Goal: Transaction & Acquisition: Purchase product/service

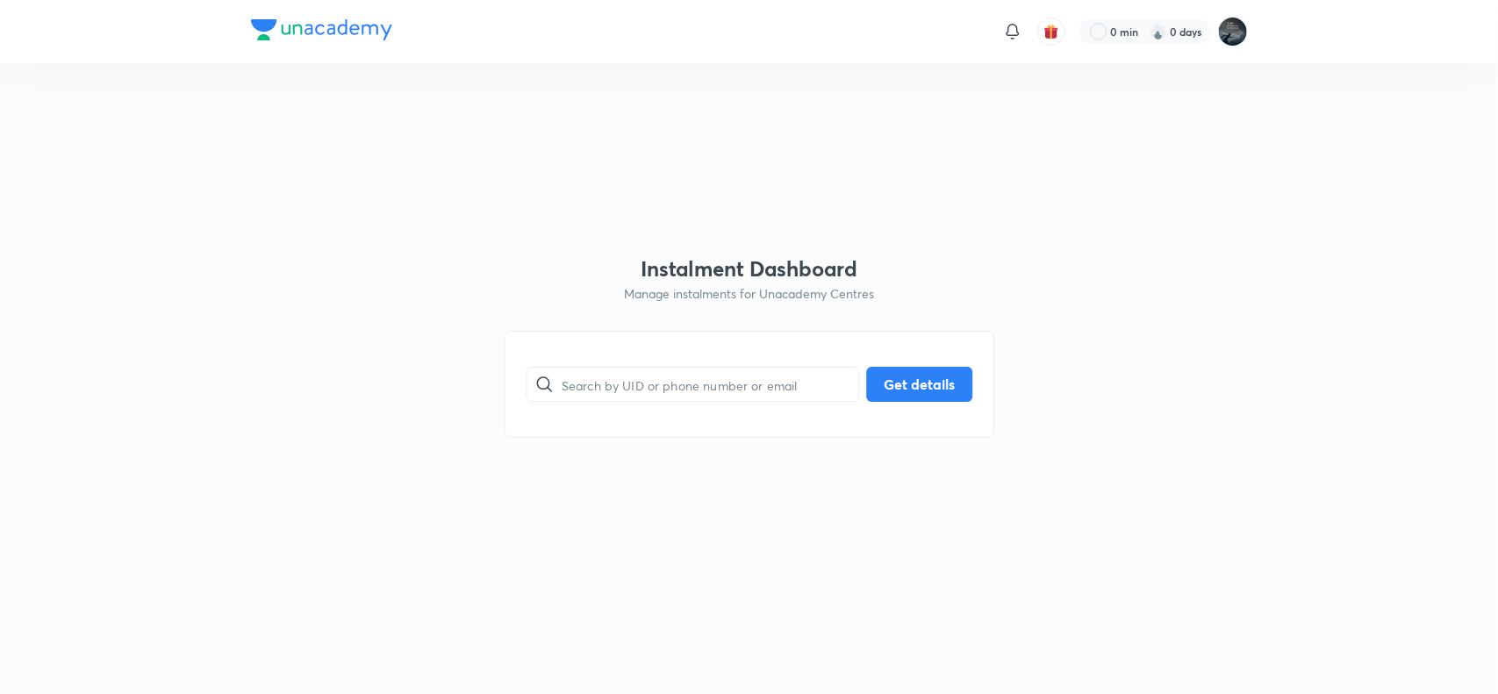
click at [642, 391] on input "text" at bounding box center [710, 384] width 297 height 45
paste input "akshithabellapu@gmail.com"
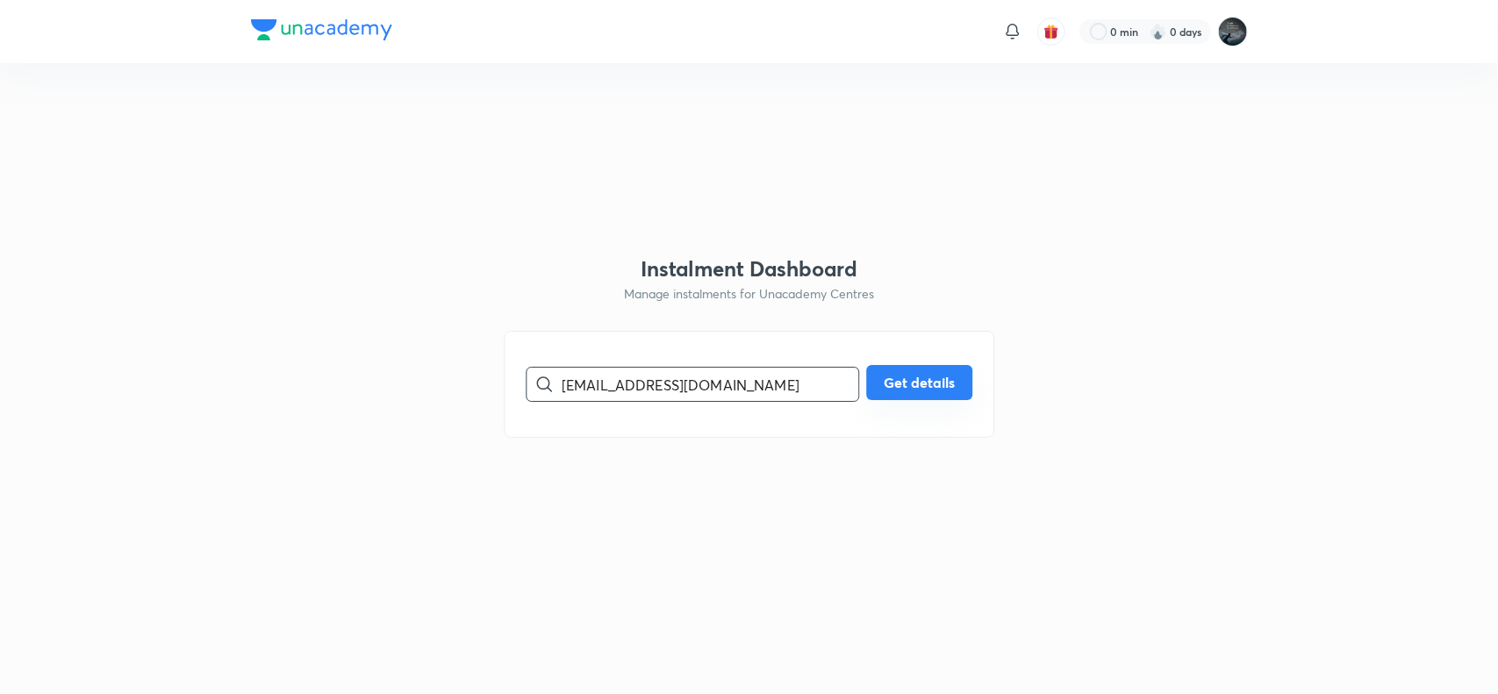
type input "akshithabellapu@gmail.com"
click at [949, 379] on button "Get details" at bounding box center [919, 382] width 106 height 35
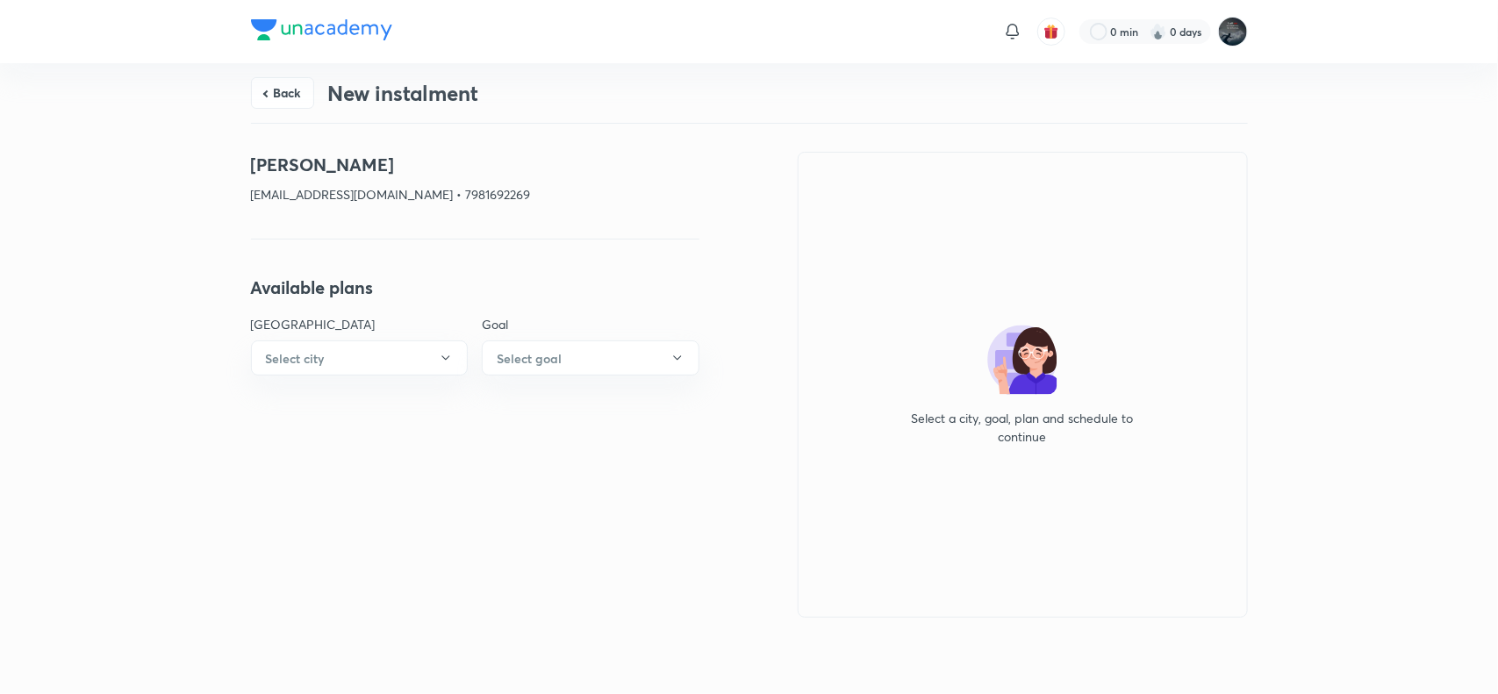
click at [290, 165] on h4 "Bellapu Akshitha" at bounding box center [475, 165] width 448 height 26
click at [367, 171] on h4 "Bellapu Akshitha" at bounding box center [475, 165] width 448 height 26
copy h4 "Bellapu Akshitha"
click at [270, 83] on button "Back" at bounding box center [282, 91] width 63 height 32
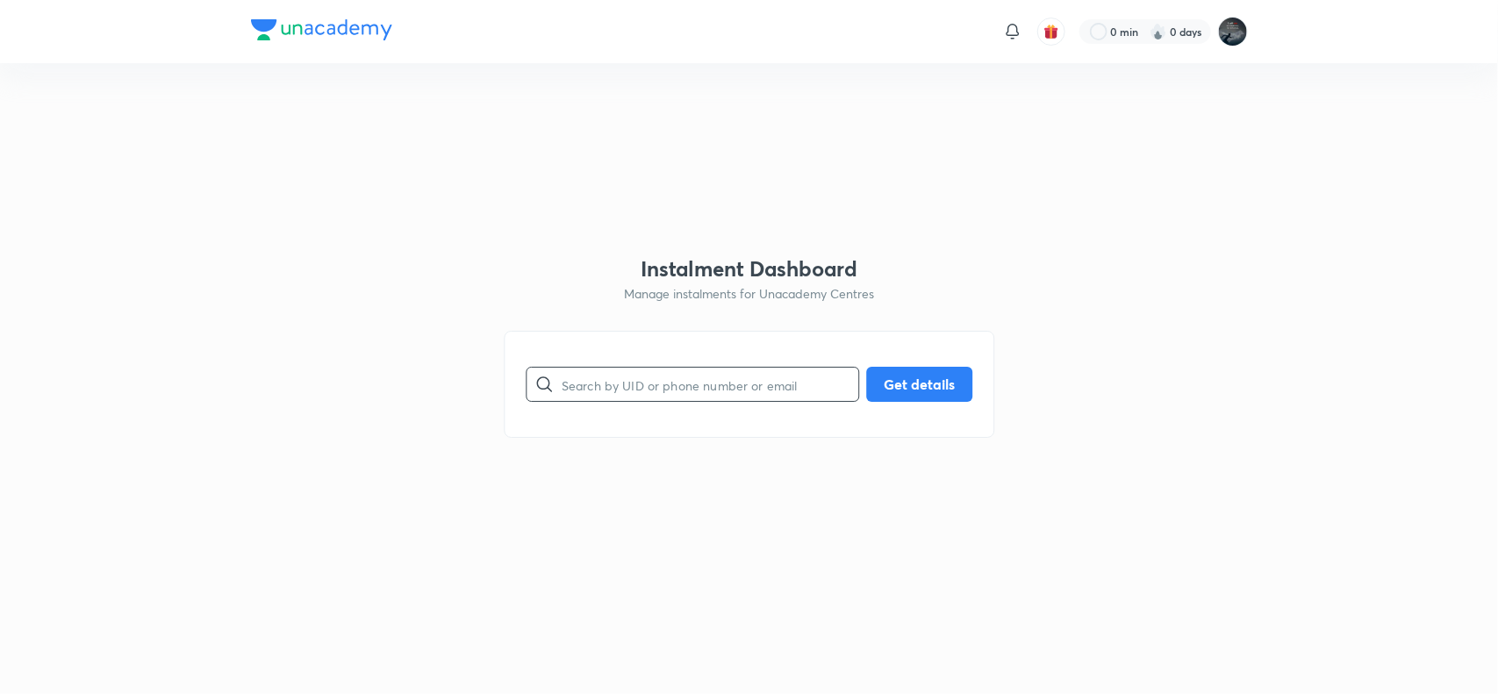
click at [589, 384] on input "text" at bounding box center [710, 384] width 297 height 45
paste input "akshithabellapu@gmail.com"
type input "akshithabellapu@gmail.com"
click at [926, 379] on button "Get details" at bounding box center [919, 382] width 106 height 35
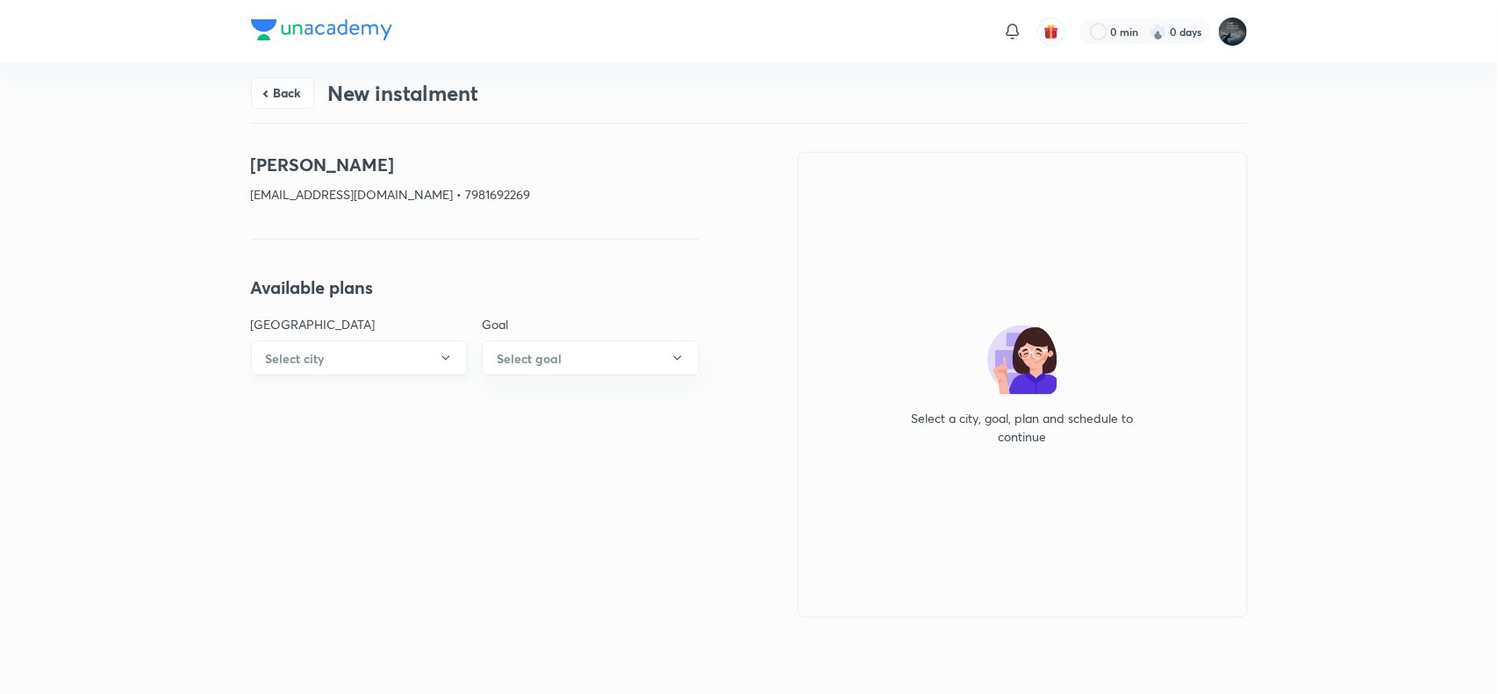
click at [415, 351] on button "Select city" at bounding box center [360, 358] width 218 height 35
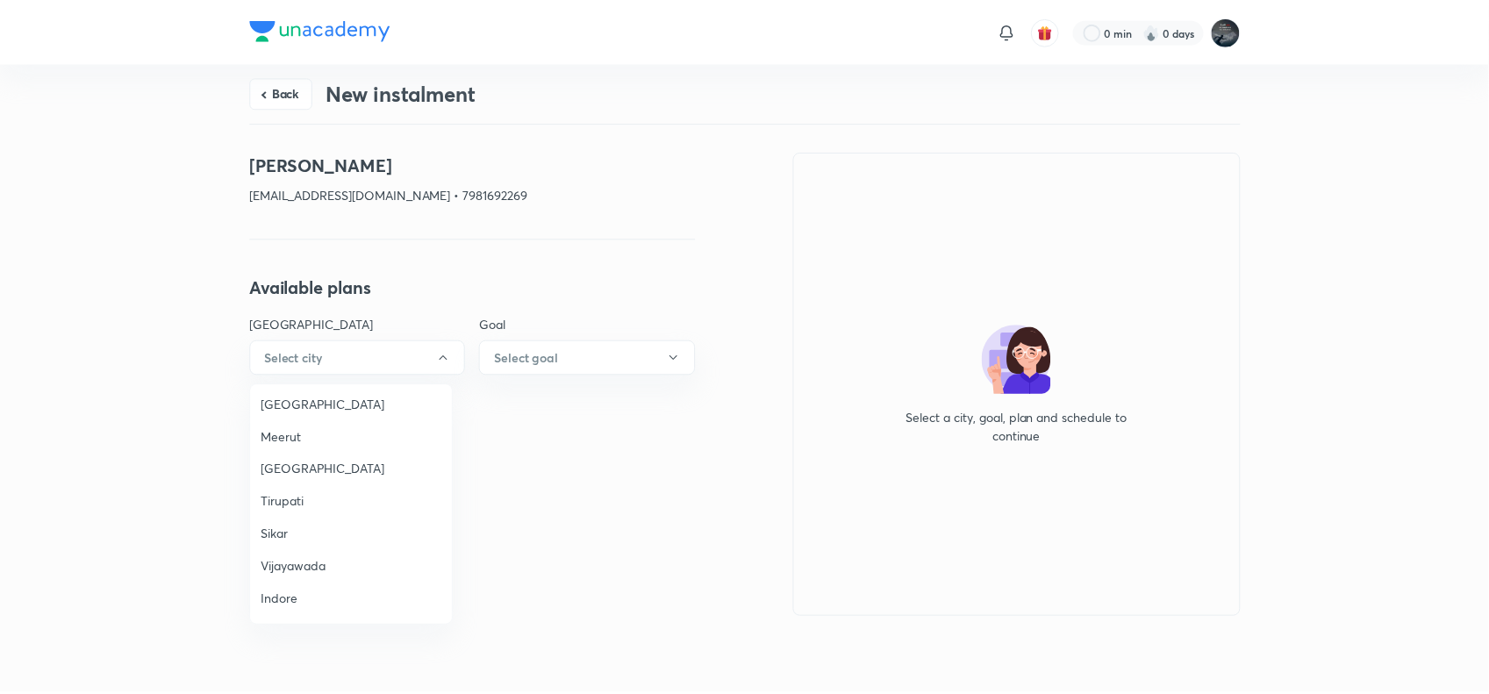
scroll to position [1132, 0]
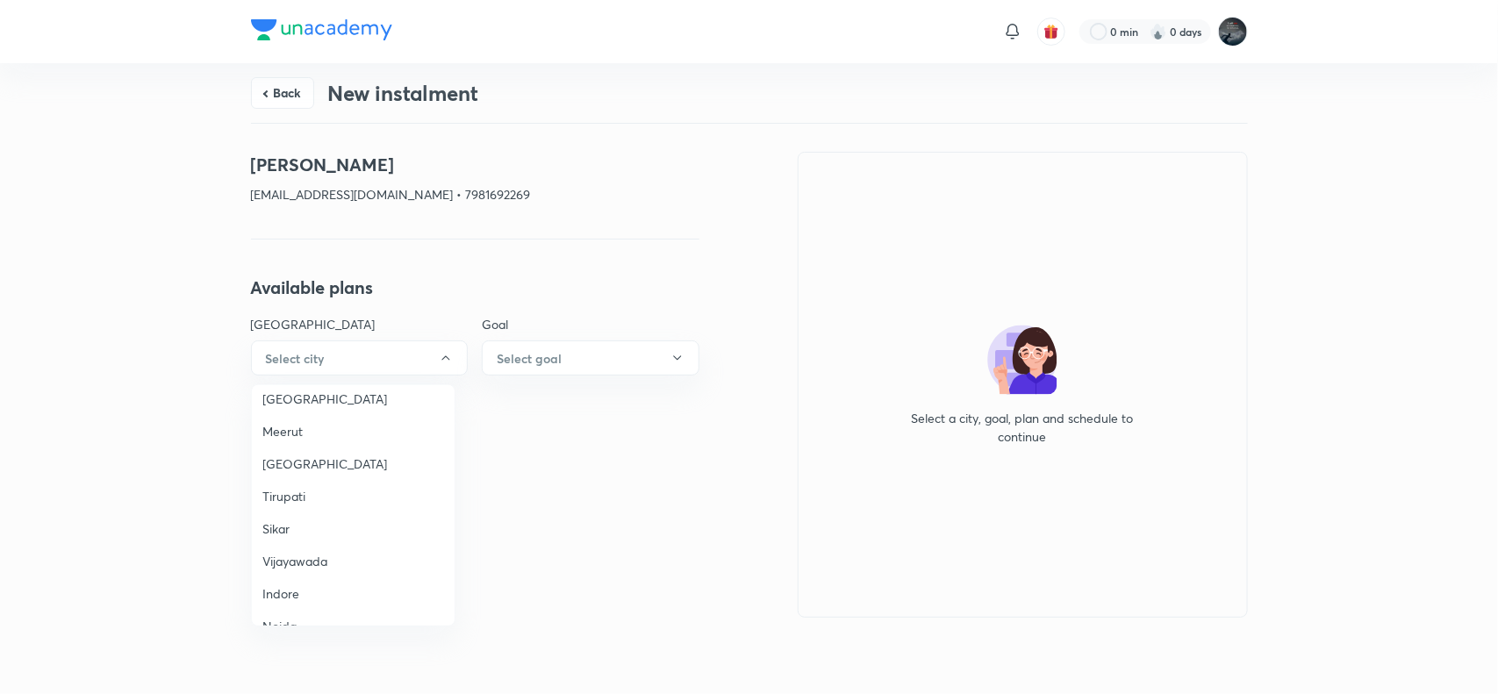
click at [291, 545] on li "Vijayawada" at bounding box center [353, 561] width 203 height 32
click at [525, 353] on h6 "Select goal" at bounding box center [529, 358] width 65 height 18
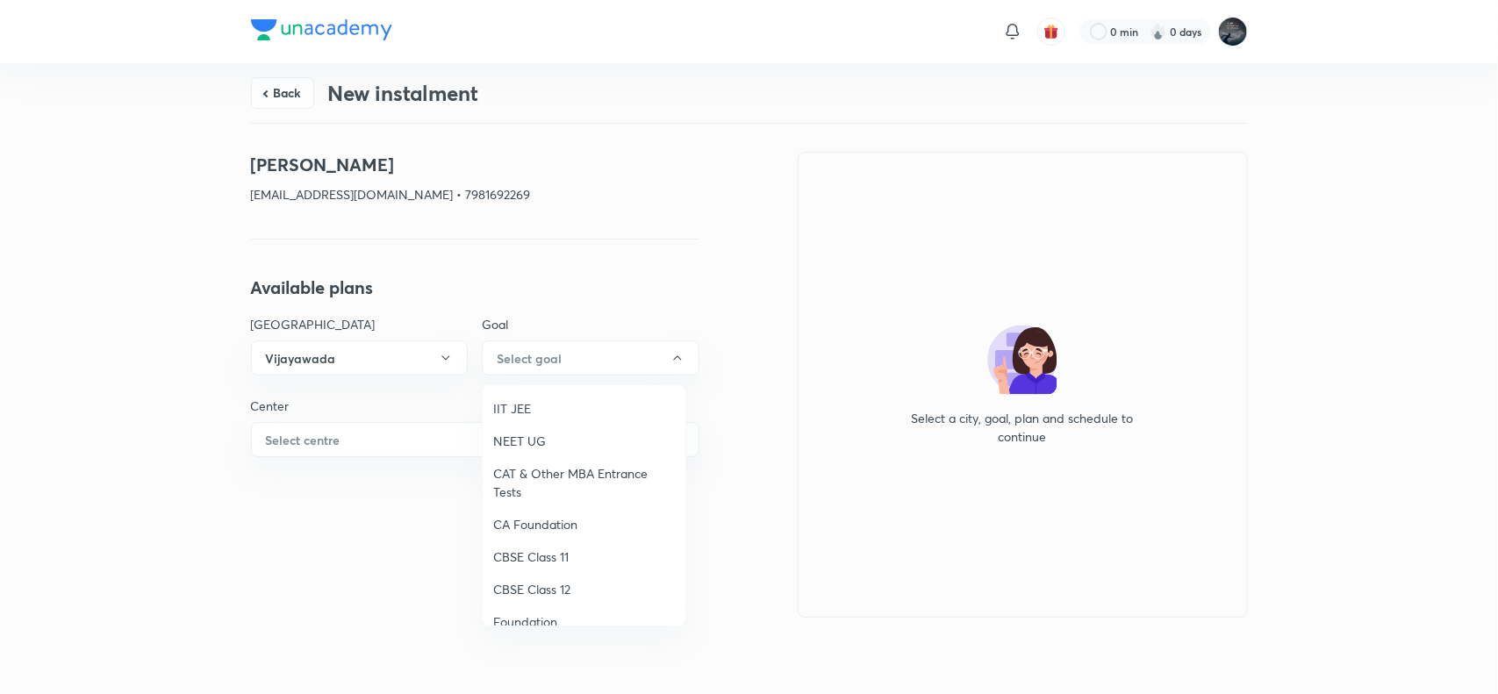
click at [506, 404] on span "IIT JEE" at bounding box center [584, 408] width 182 height 18
click at [399, 452] on button "Select centre" at bounding box center [475, 439] width 448 height 35
click at [318, 490] on span "Chaganti Mercantile" at bounding box center [353, 490] width 182 height 18
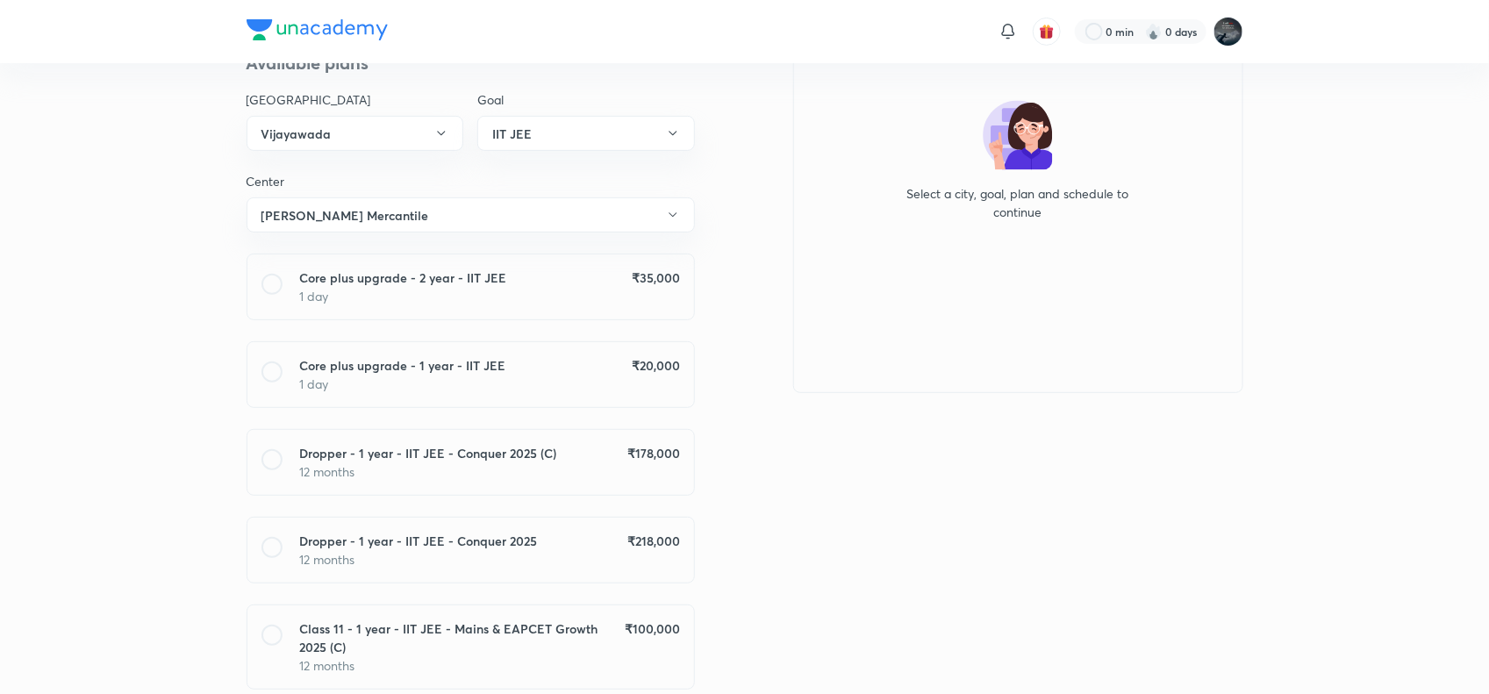
scroll to position [237, 0]
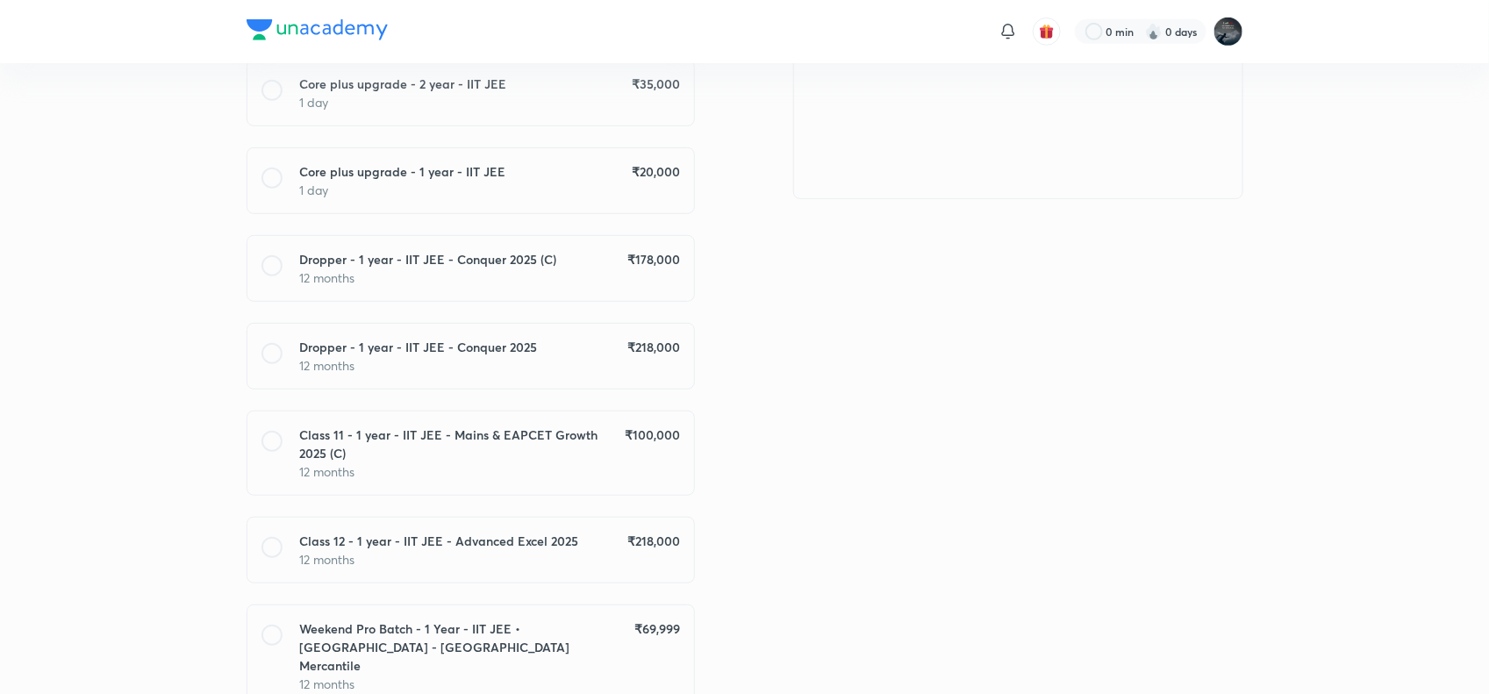
click at [612, 444] on h6 "Class 11 - 1 year - IIT JEE - Mains & EAPCET Growth 2025 (C)" at bounding box center [462, 444] width 325 height 37
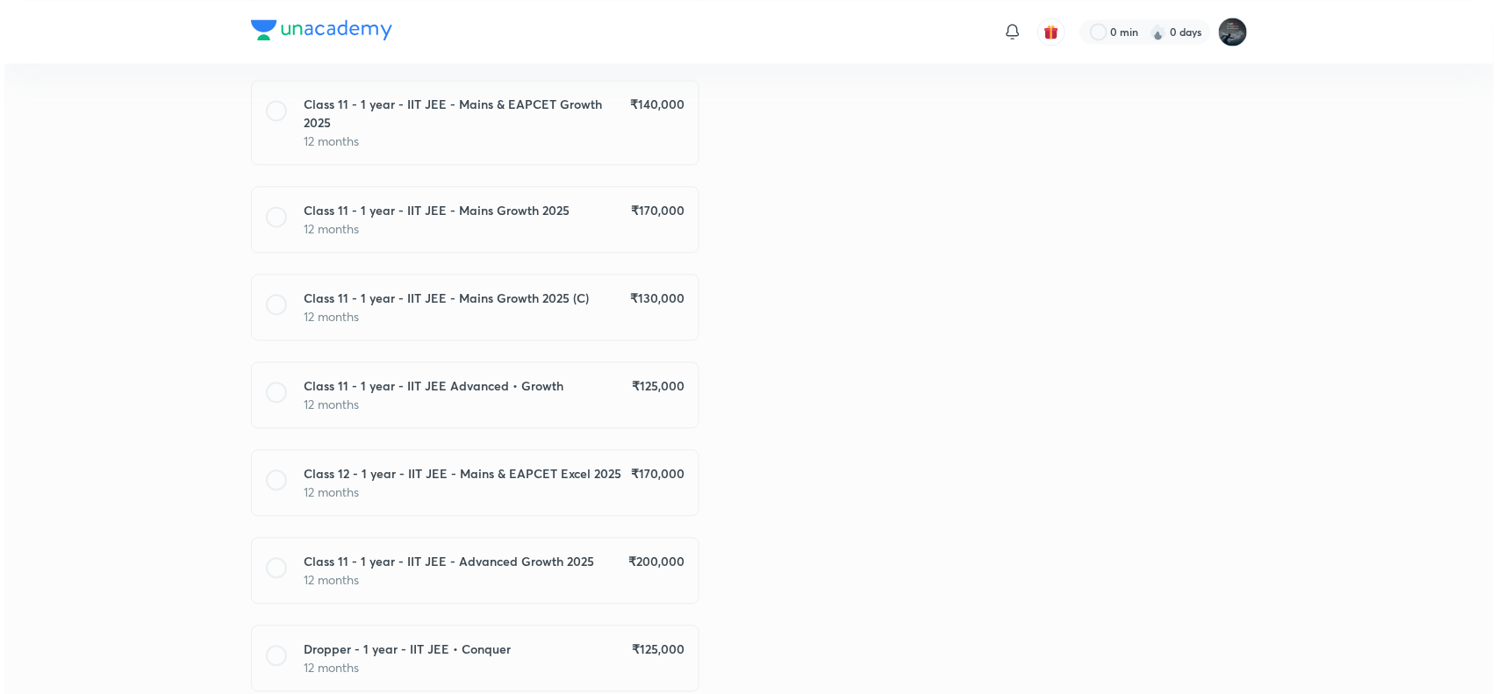
scroll to position [1733, 0]
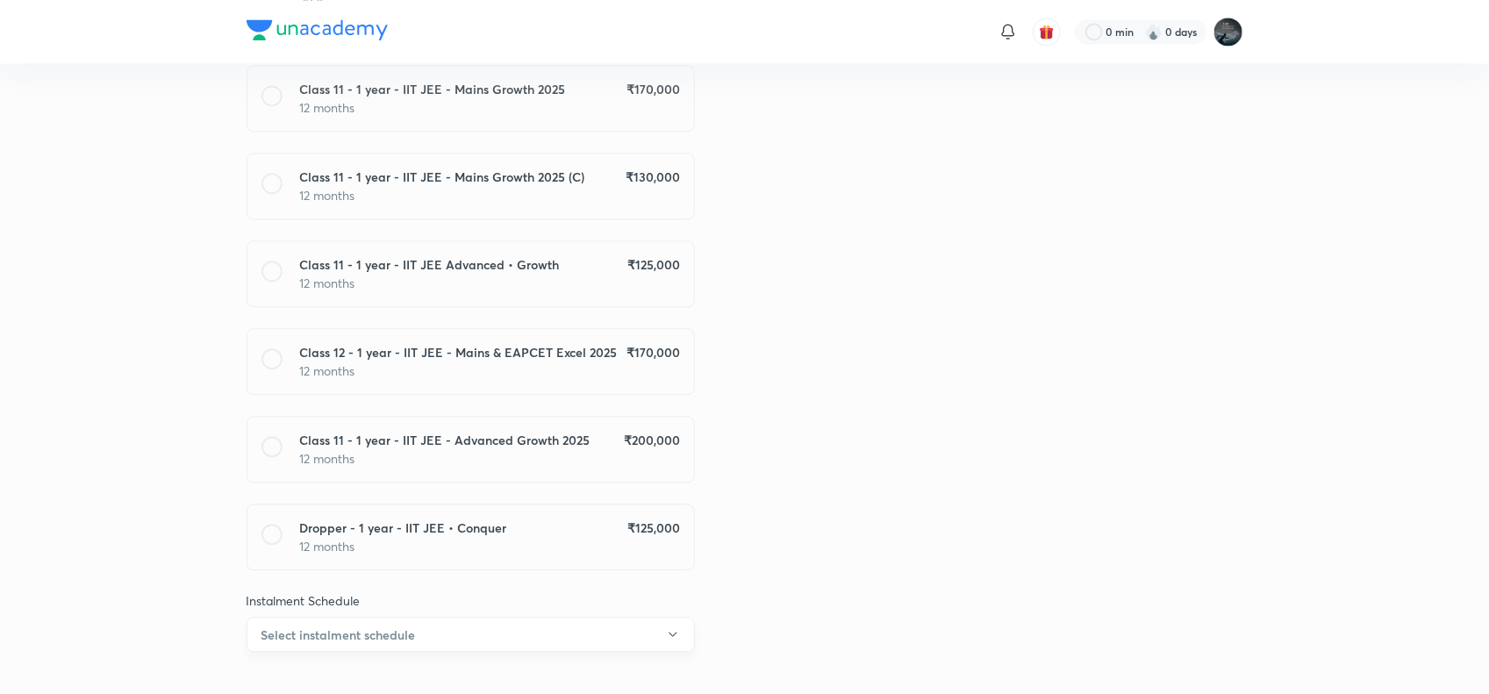
click at [461, 617] on button "Select instalment schedule" at bounding box center [471, 634] width 448 height 35
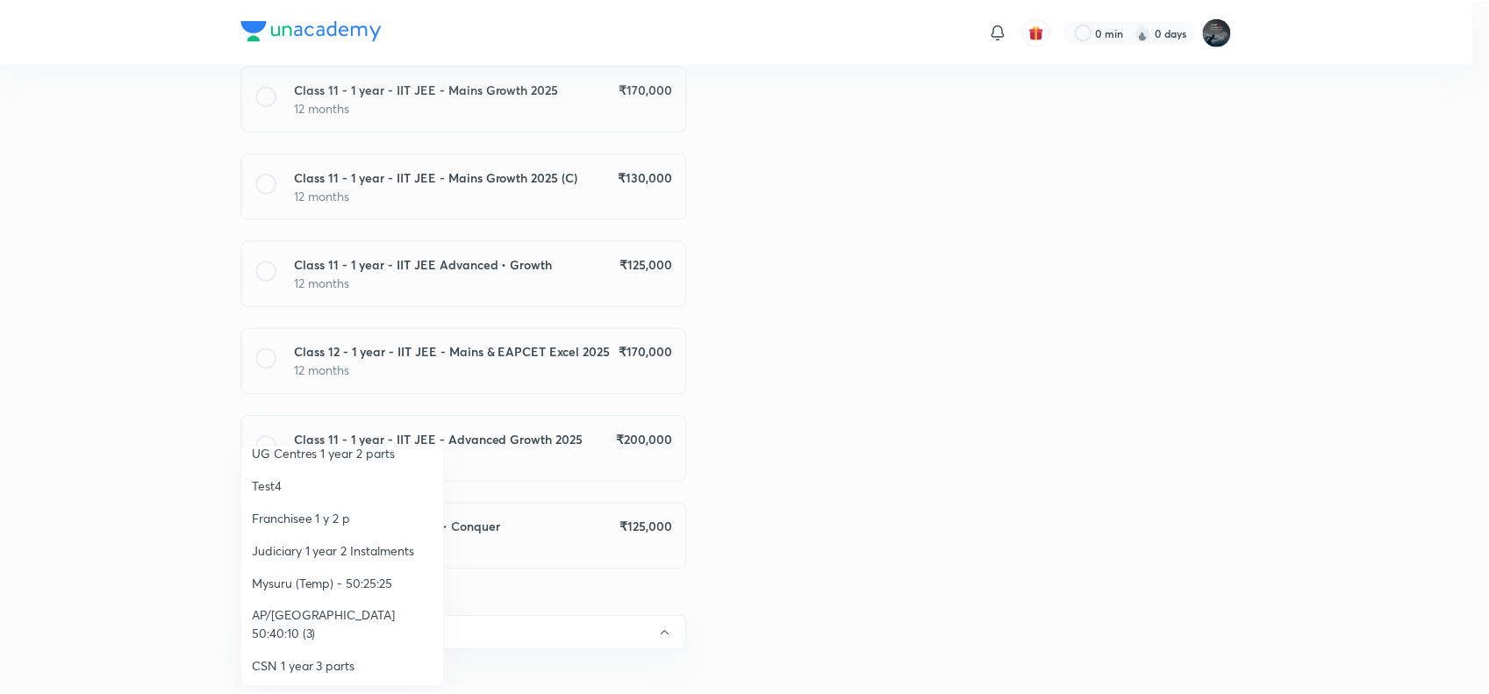
scroll to position [211, 0]
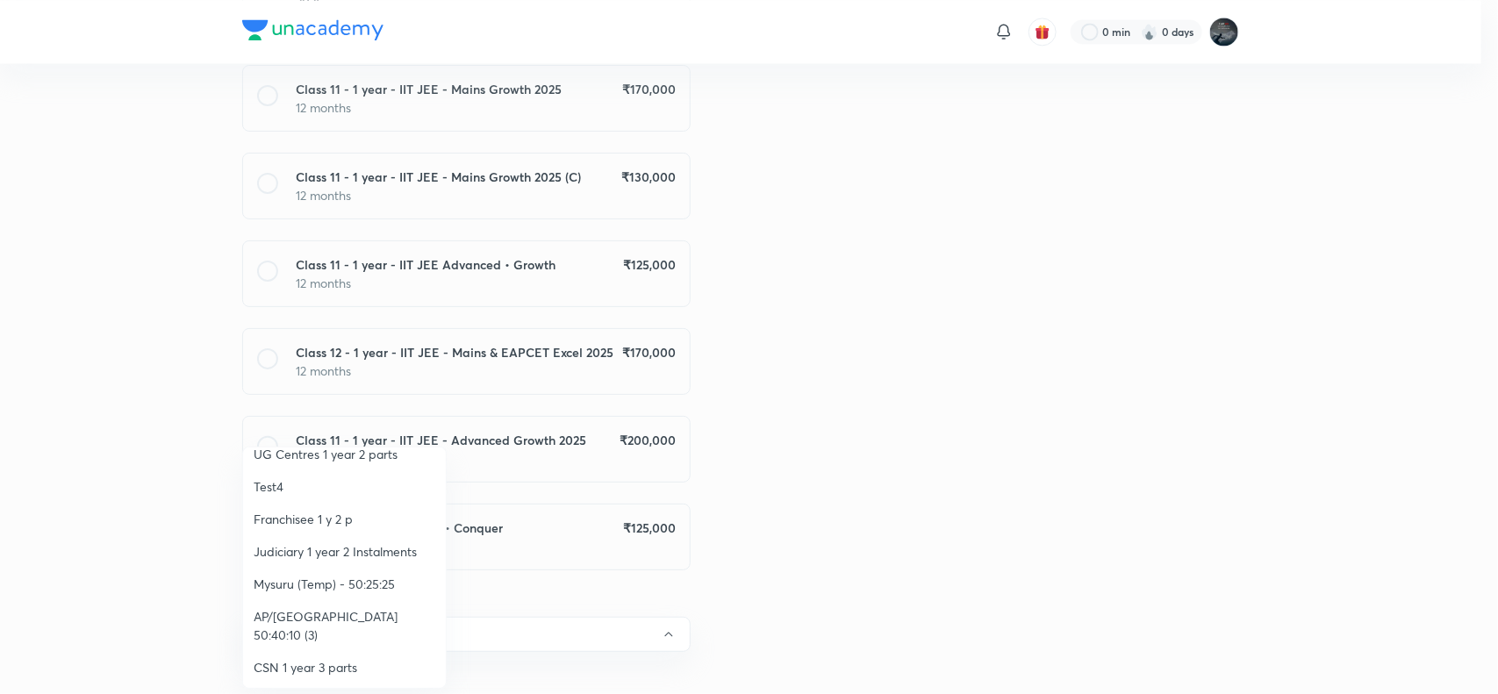
click at [365, 619] on span "AP/Telangana 50:40:10 (3)" at bounding box center [345, 625] width 182 height 37
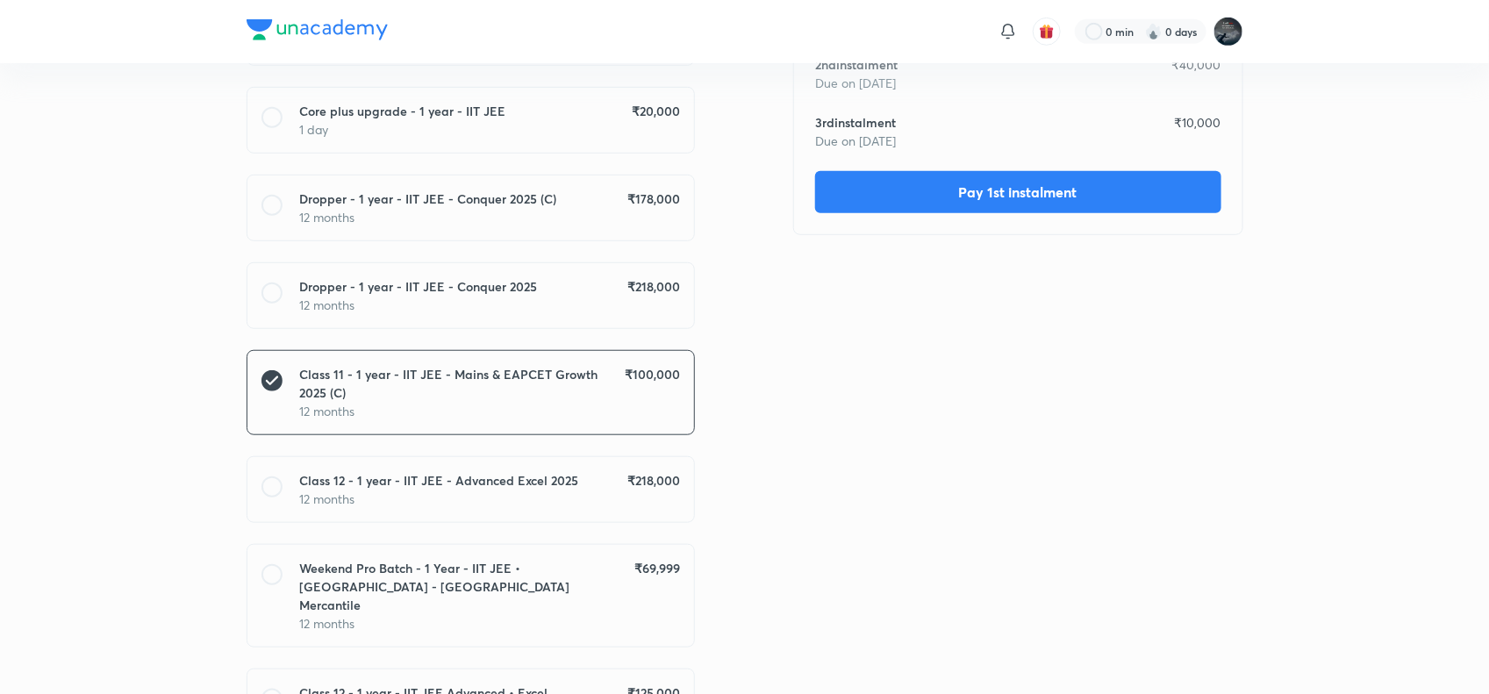
scroll to position [0, 0]
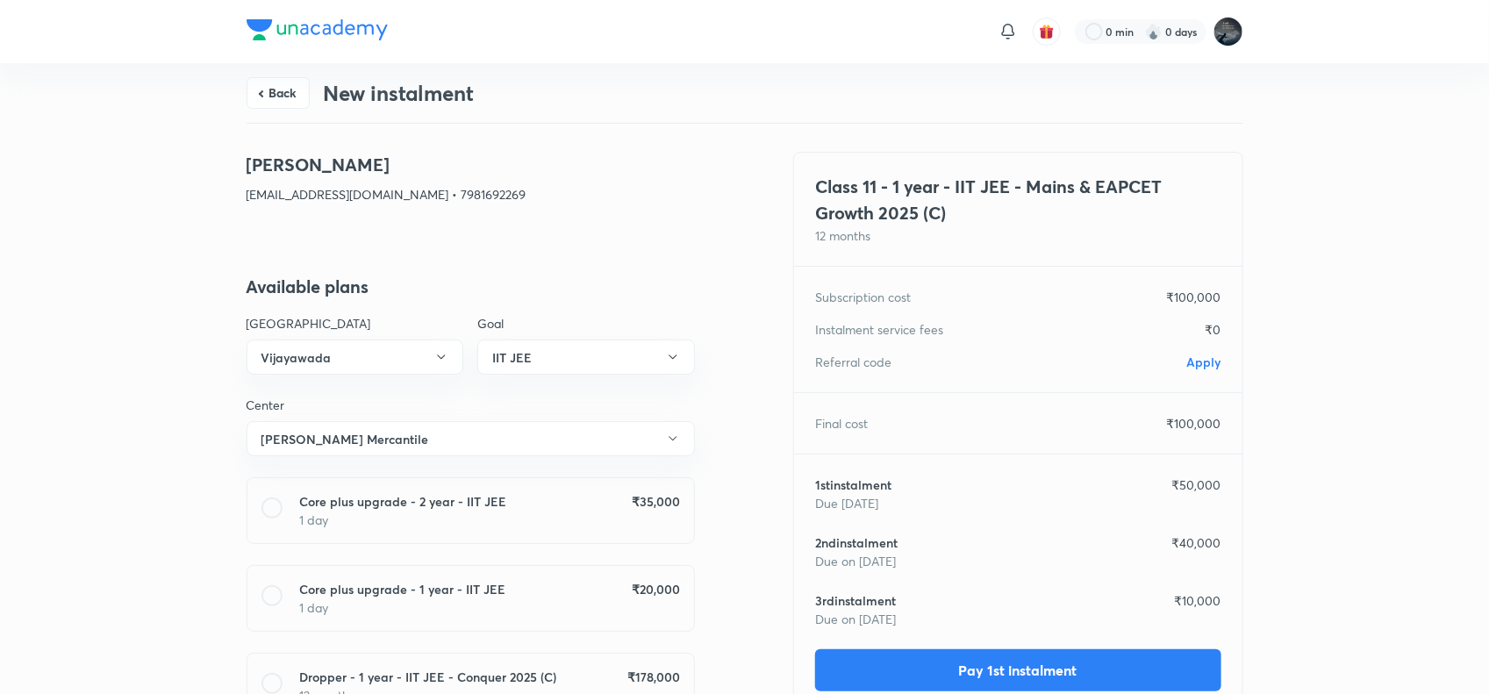
click at [1202, 358] on span "Apply" at bounding box center [1204, 362] width 34 height 17
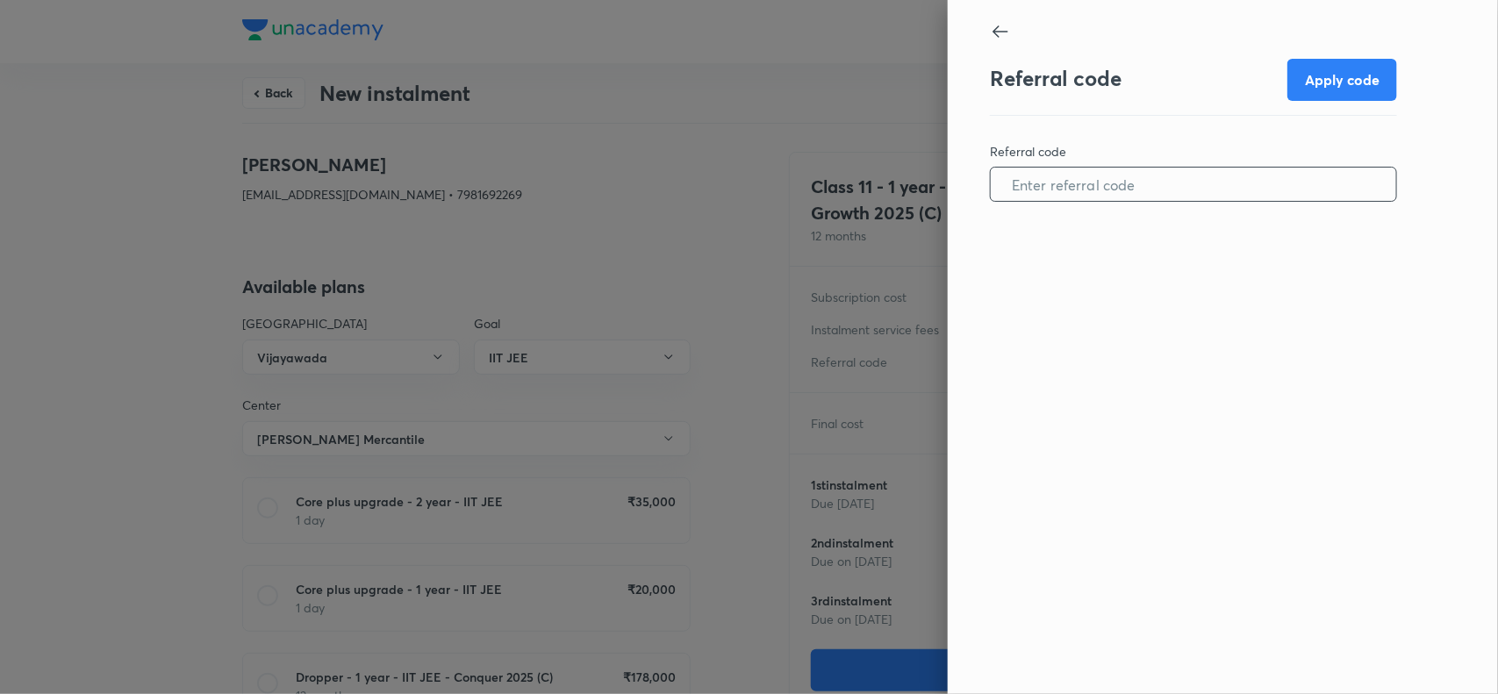
click at [1099, 173] on input "text" at bounding box center [1193, 184] width 405 height 45
paste input "VIJA0965GNPAJN"
type input "VIJA0965GNPAJN"
click at [1338, 92] on button "Apply code" at bounding box center [1342, 78] width 110 height 42
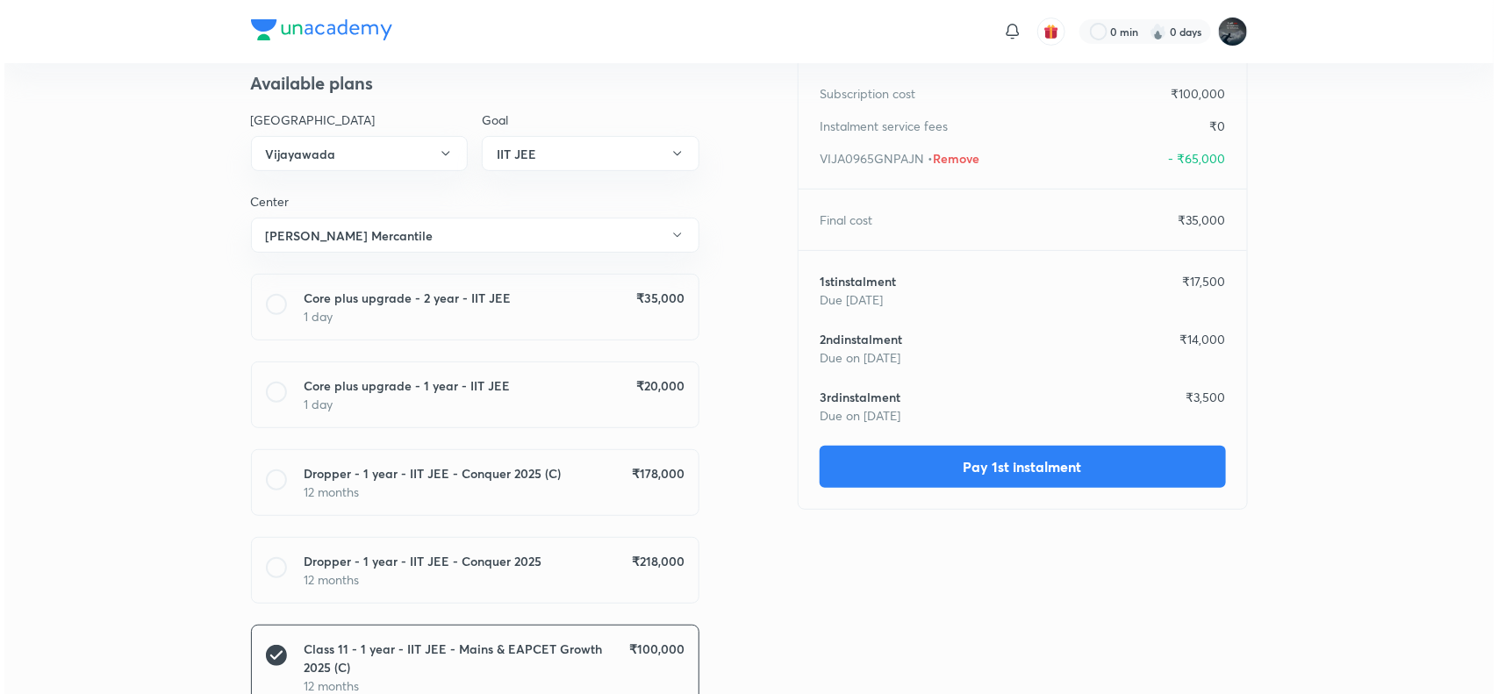
scroll to position [206, 0]
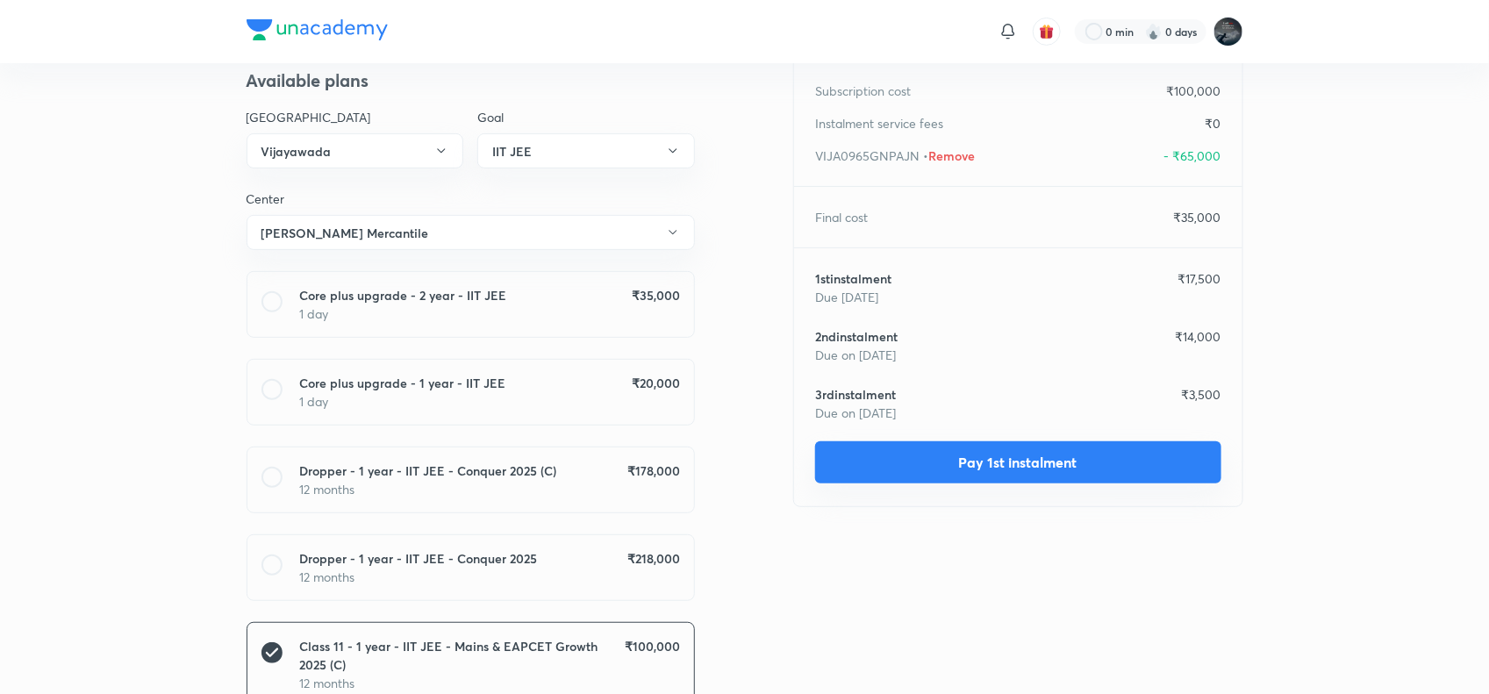
click at [1022, 454] on button "Pay 1st instalment" at bounding box center [1018, 462] width 406 height 42
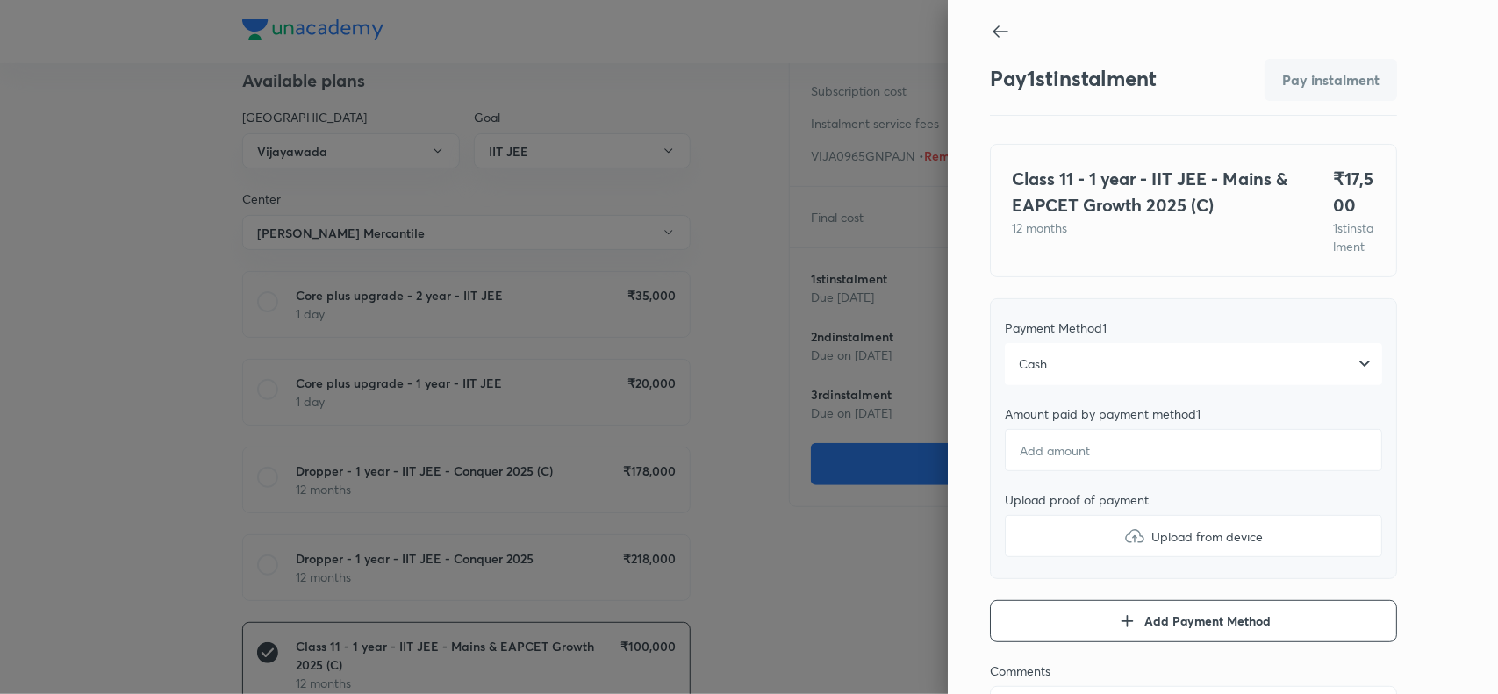
click at [1110, 371] on div "Cash" at bounding box center [1193, 364] width 377 height 42
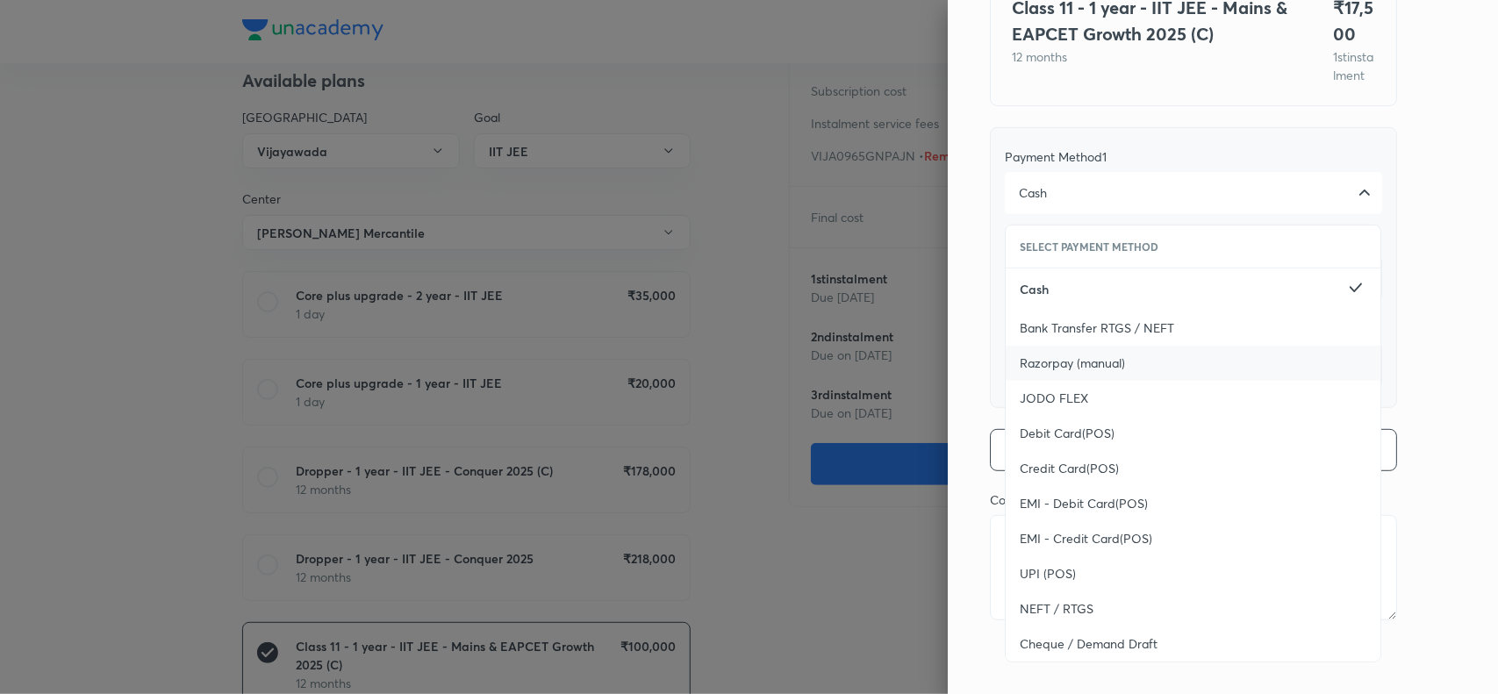
scroll to position [191, 0]
click at [1021, 579] on span "UPI (POS)" at bounding box center [1048, 574] width 56 height 18
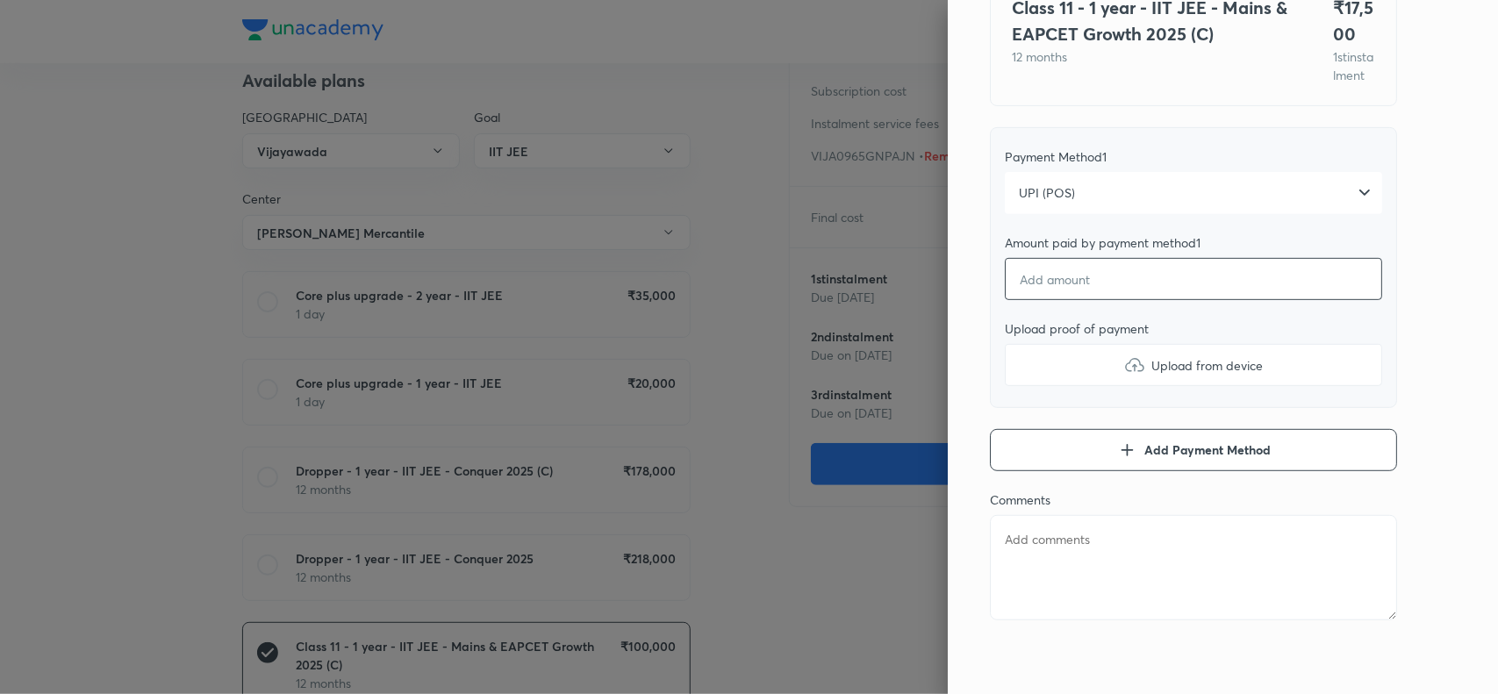
click at [1056, 276] on input "number" at bounding box center [1193, 279] width 377 height 42
type textarea "x"
type input "1"
type textarea "x"
type input "10"
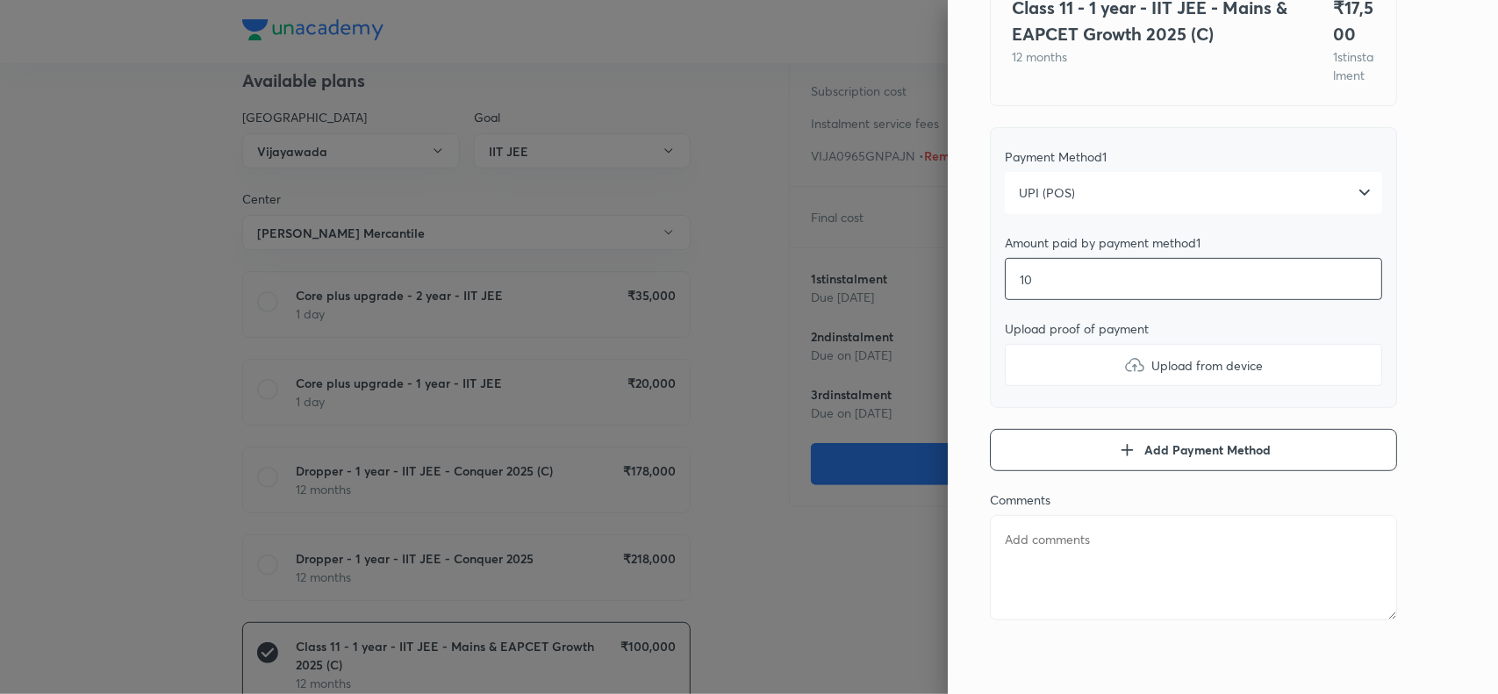
type textarea "x"
type input "100"
type textarea "x"
type input "1000"
type textarea "x"
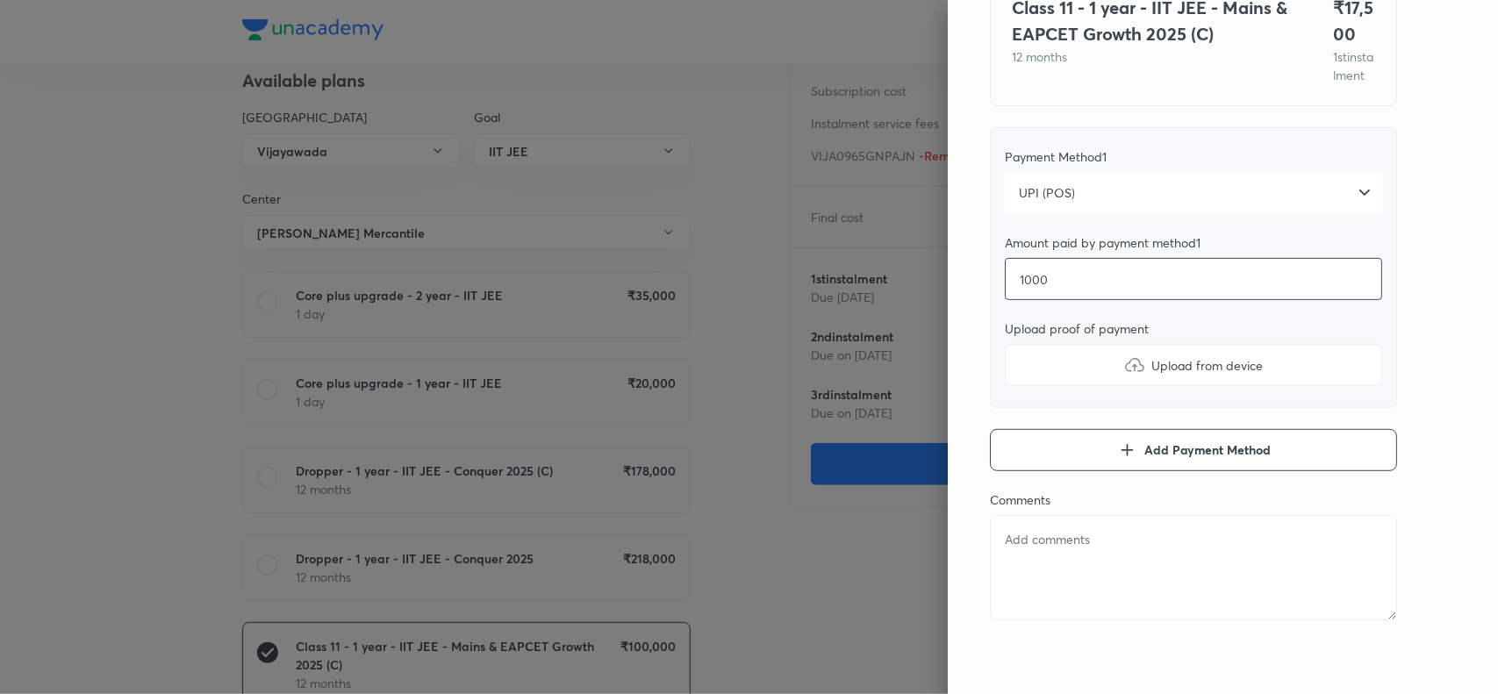
type input "10000"
type textarea "x"
type input "10000"
click at [1107, 362] on label "Upload from device" at bounding box center [1193, 365] width 377 height 42
click at [0, 0] on input "Upload from device" at bounding box center [0, 0] width 0 height 0
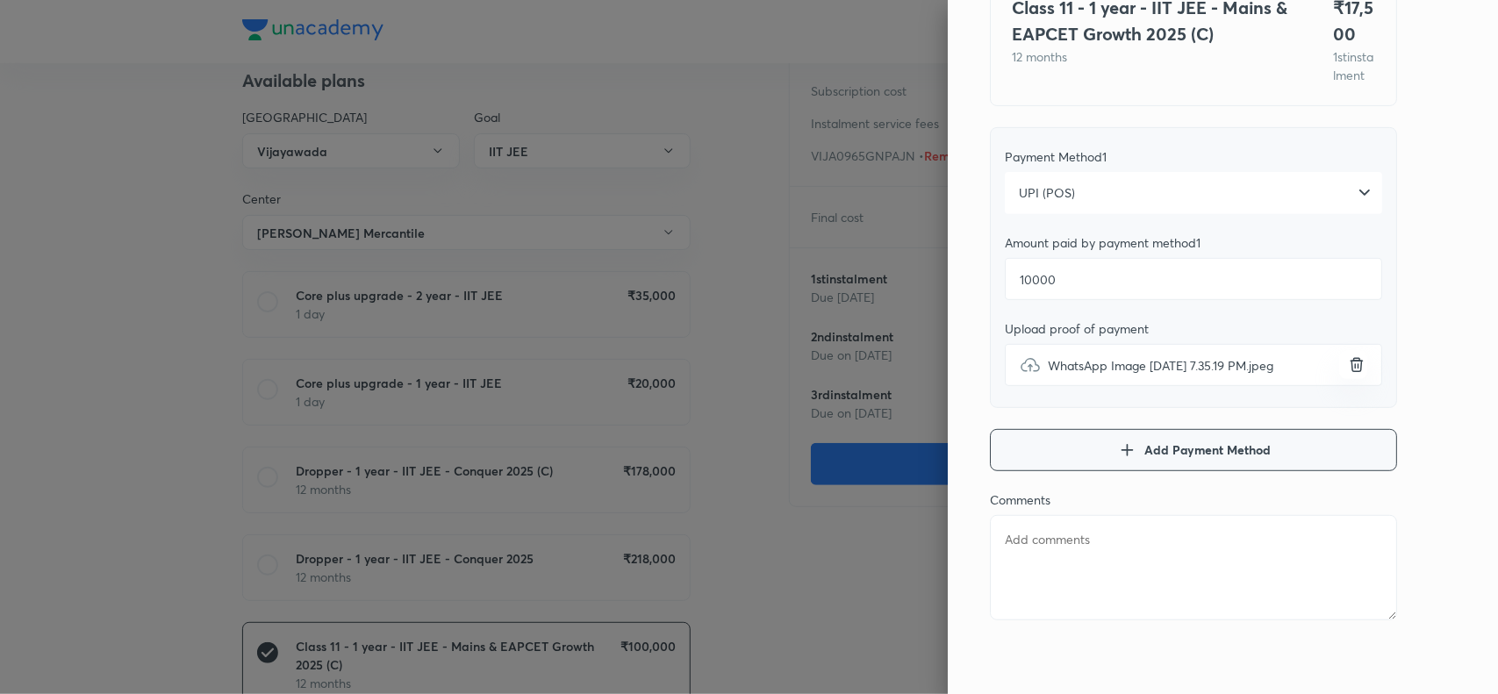
click at [1116, 446] on icon "button" at bounding box center [1126, 450] width 21 height 21
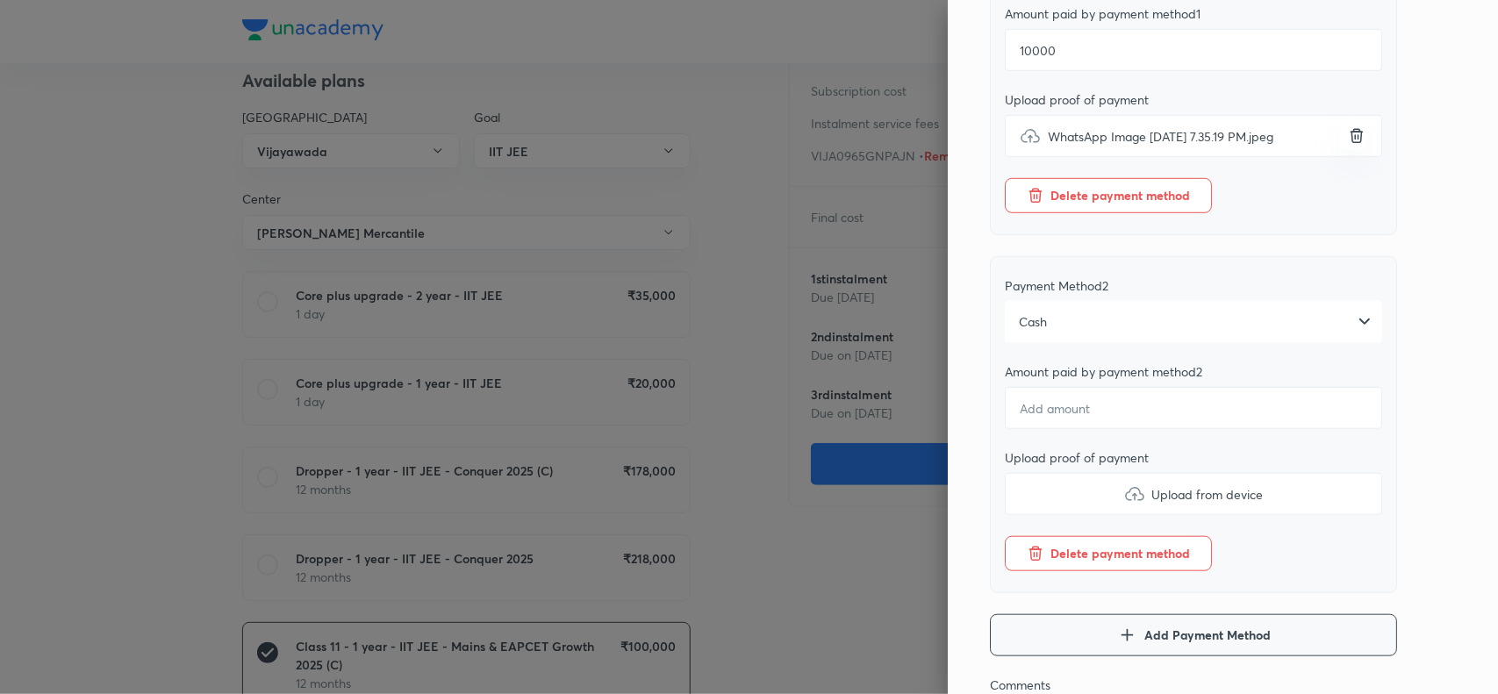
scroll to position [422, 0]
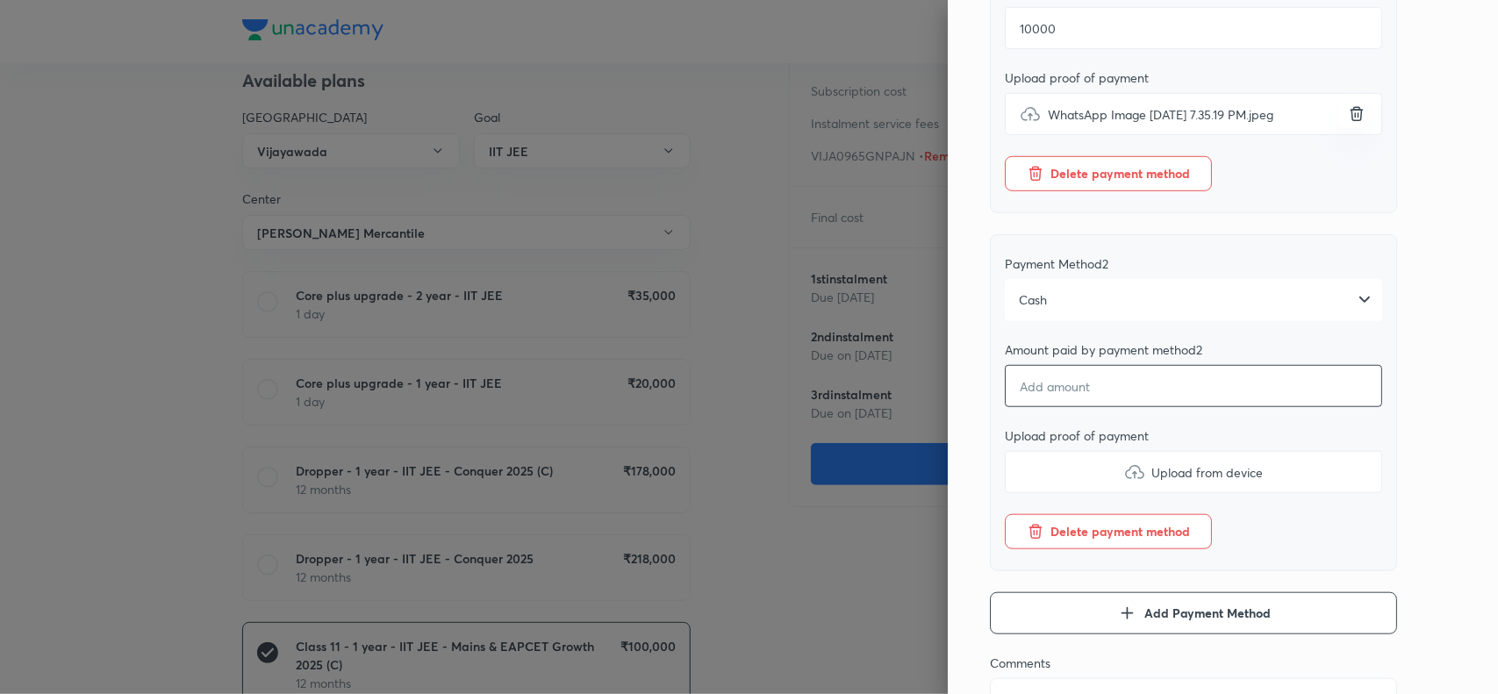
click at [1086, 402] on input "number" at bounding box center [1193, 386] width 377 height 42
type textarea "x"
type input "7"
type textarea "x"
type input "75"
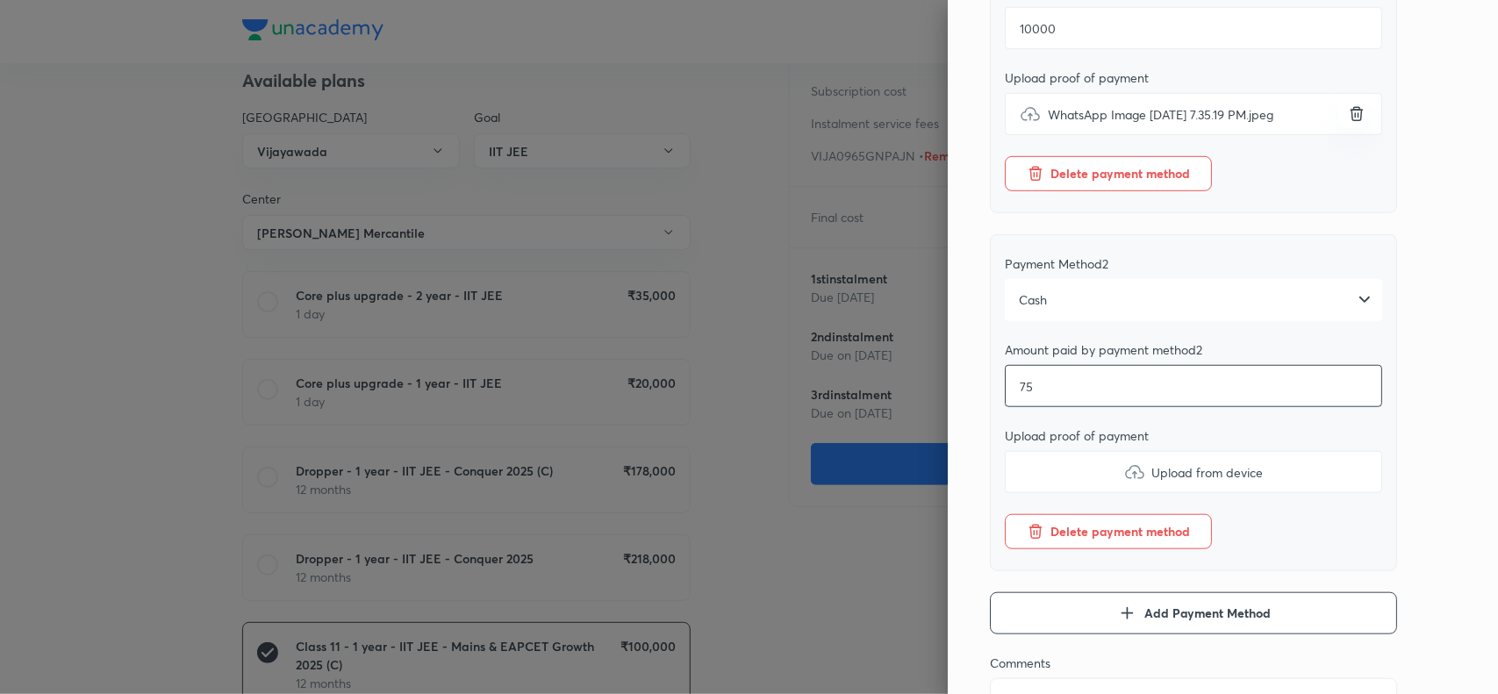
type textarea "x"
type input "750"
type textarea "x"
type input "7500"
type textarea "x"
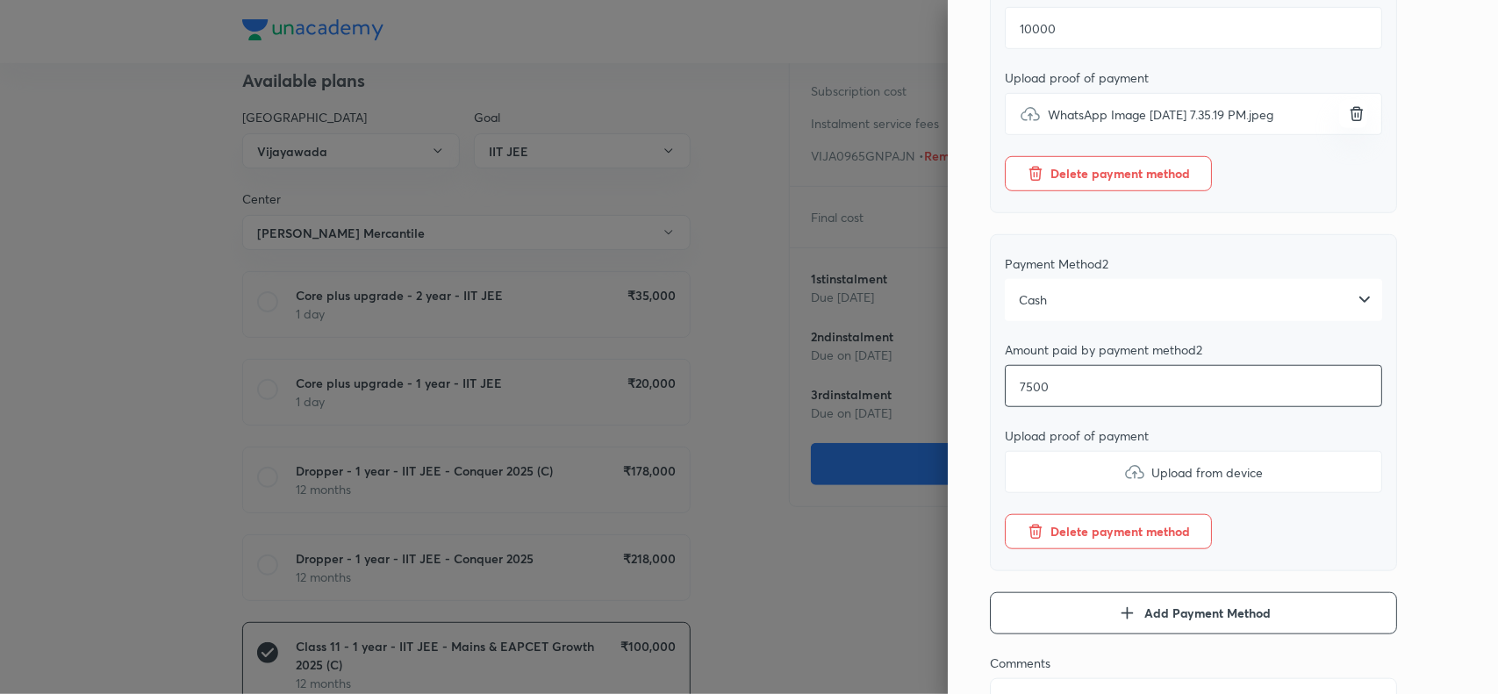
type input "7500"
click at [1430, 474] on div "Pay 1 st instalment Pay instalment Class 11 - 1 year - IIT JEE - Mains & EAPCET…" at bounding box center [1223, 347] width 550 height 694
click at [1124, 483] on img at bounding box center [1134, 472] width 21 height 21
click at [0, 0] on input "Upload from device" at bounding box center [0, 0] width 0 height 0
type textarea "x"
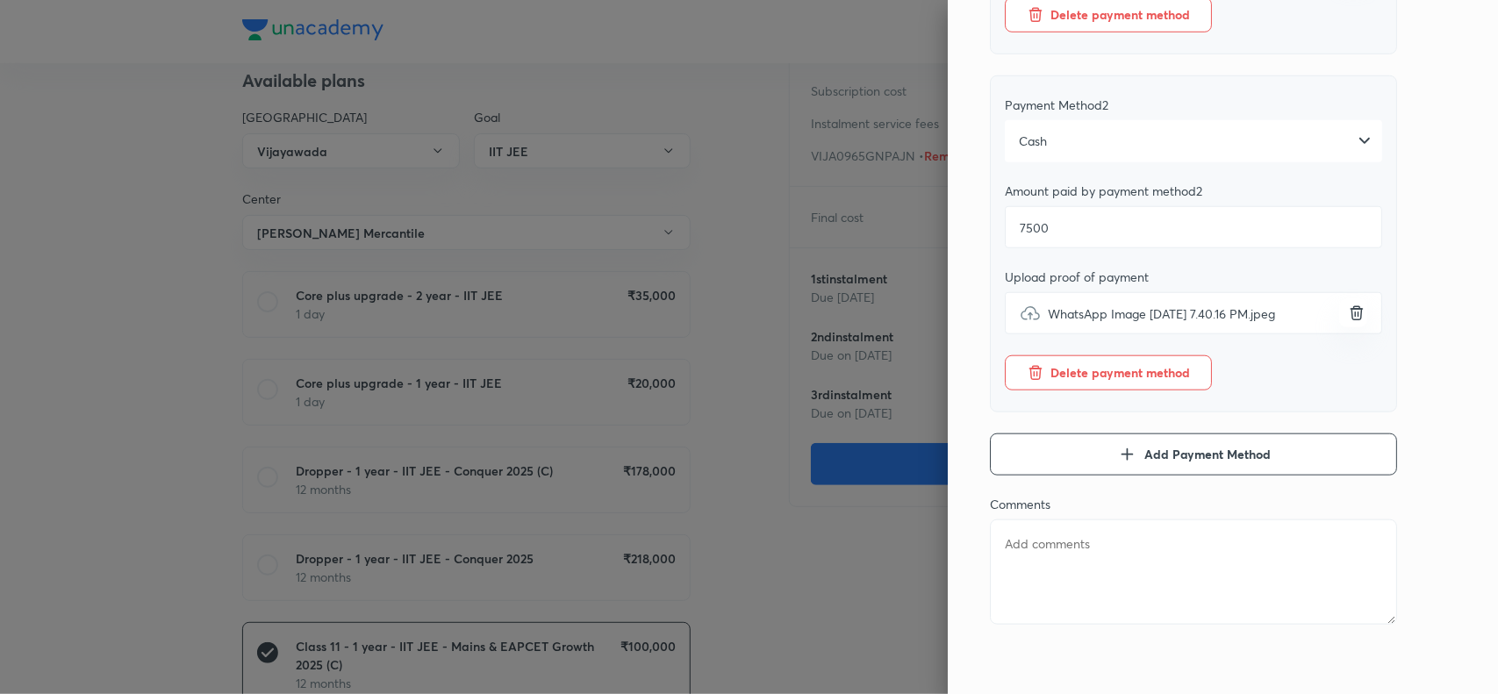
scroll to position [606, 0]
click at [1005, 559] on textarea at bounding box center [1193, 567] width 407 height 105
paste textarea "Bellapu Akshitha 10000 pos & 7500 cash"
type textarea "Bellapu Akshitha 10000 pos & 7500 cash"
type textarea "x"
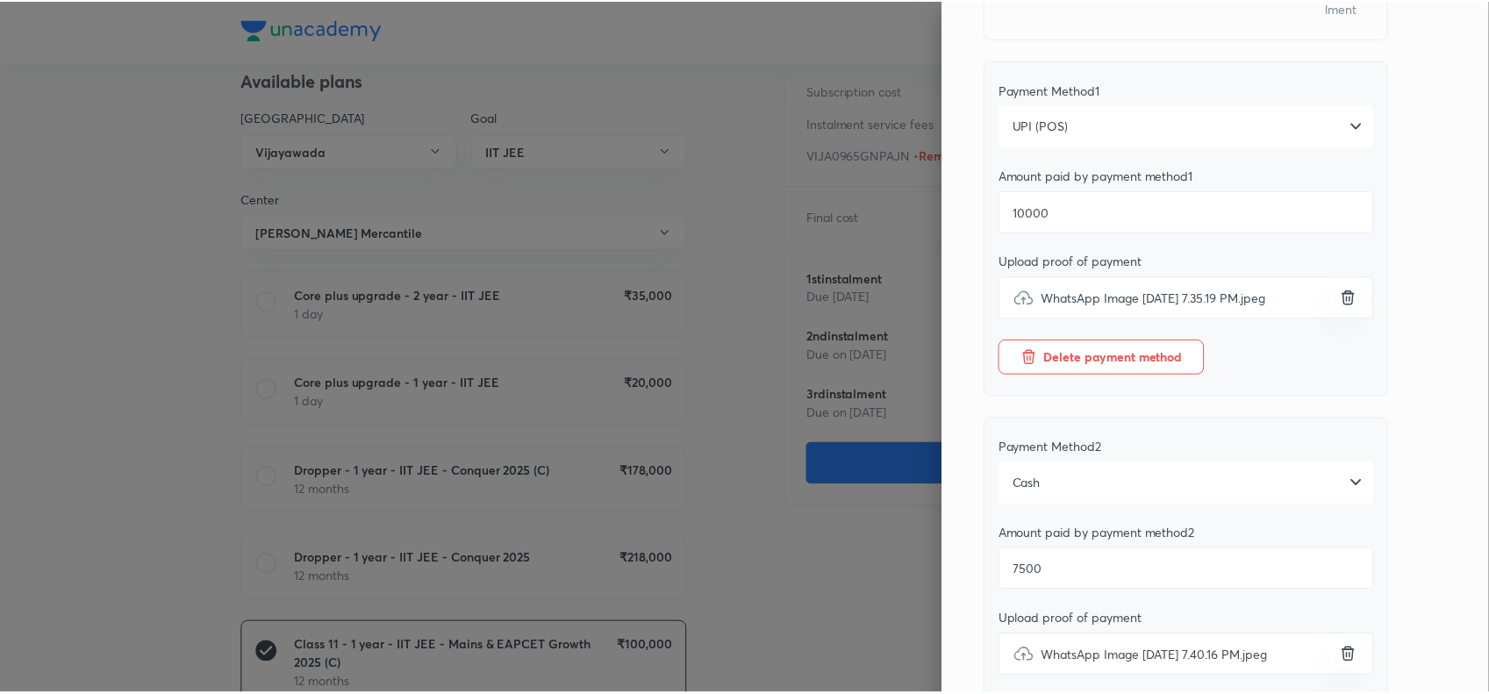
scroll to position [0, 0]
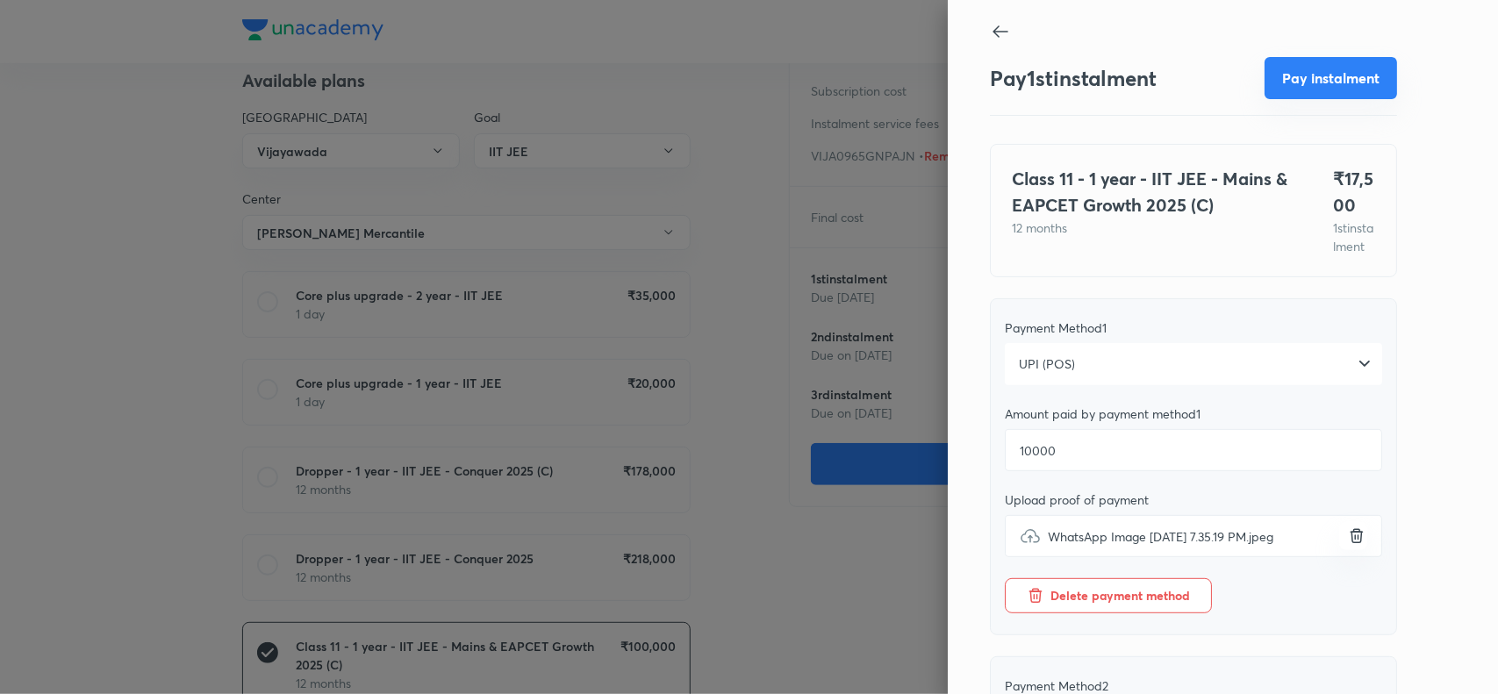
type textarea "Bellapu Akshitha 10000 pos & 7500 cash"
click at [1313, 84] on button "Pay instalment" at bounding box center [1331, 78] width 133 height 42
type textarea "x"
